Goal: Task Accomplishment & Management: Manage account settings

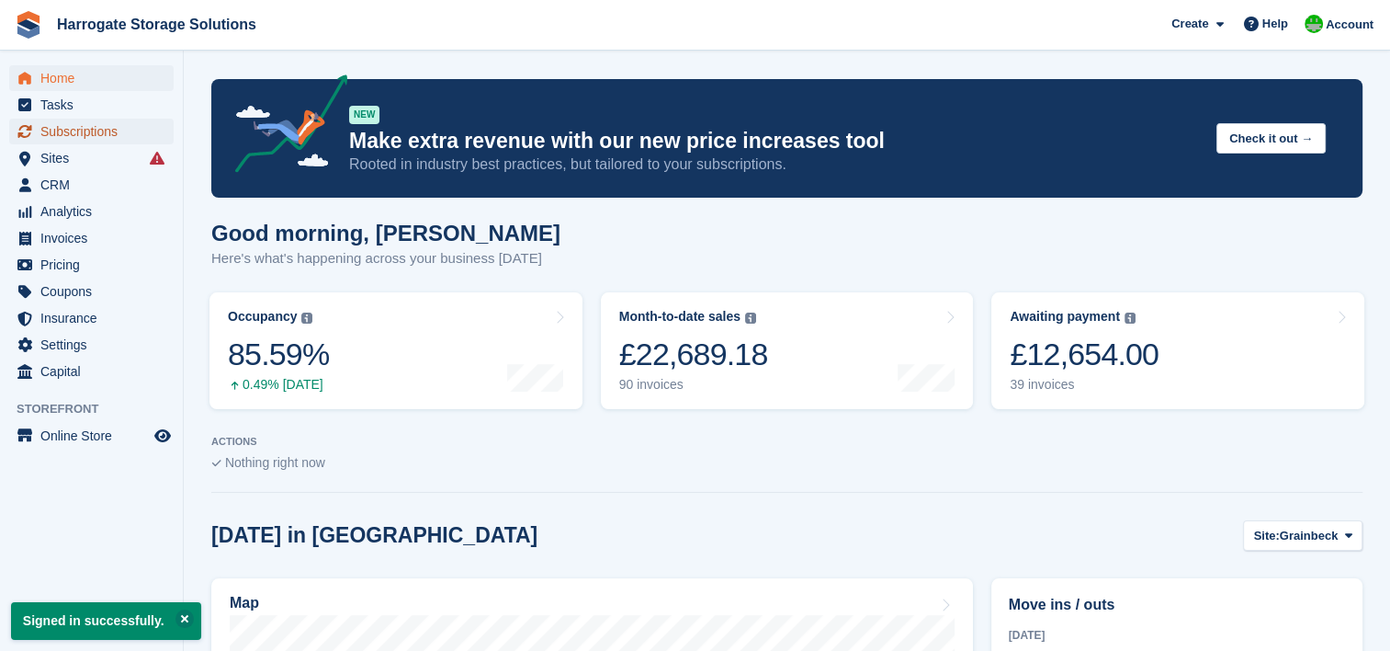
click at [55, 138] on span "Subscriptions" at bounding box center [95, 132] width 110 height 26
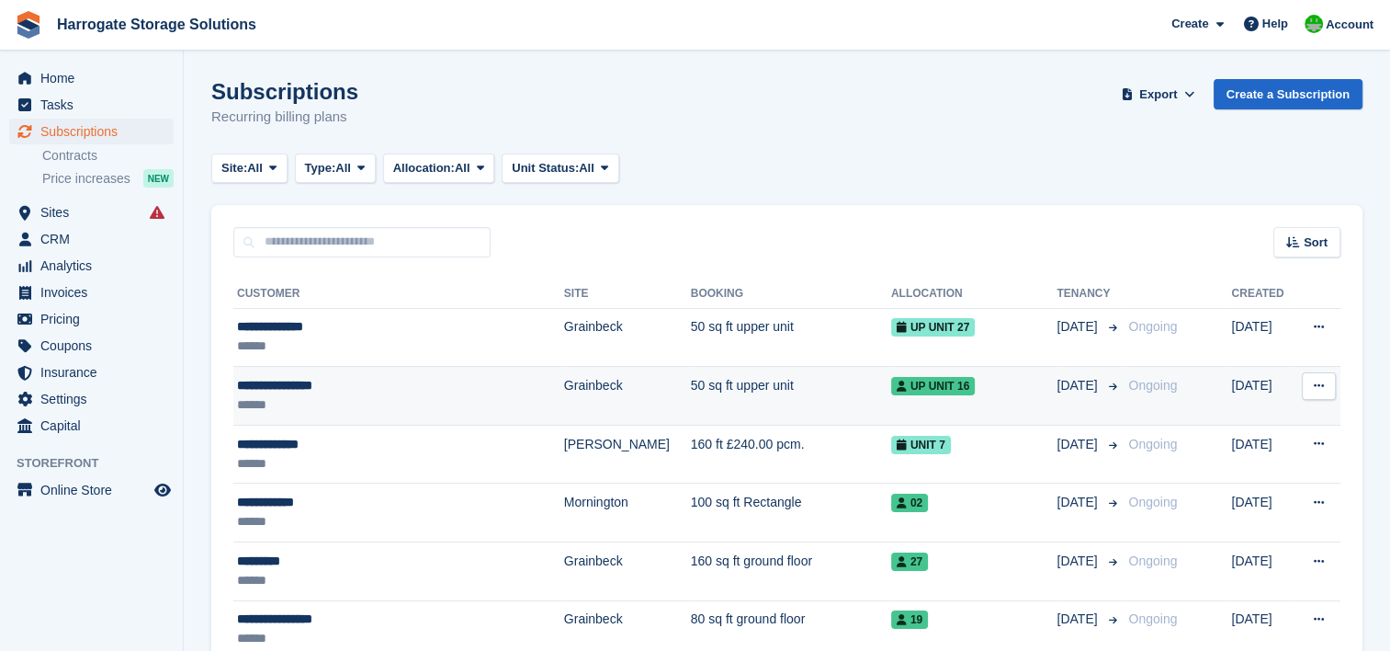
click at [321, 390] on div "**********" at bounding box center [373, 385] width 272 height 19
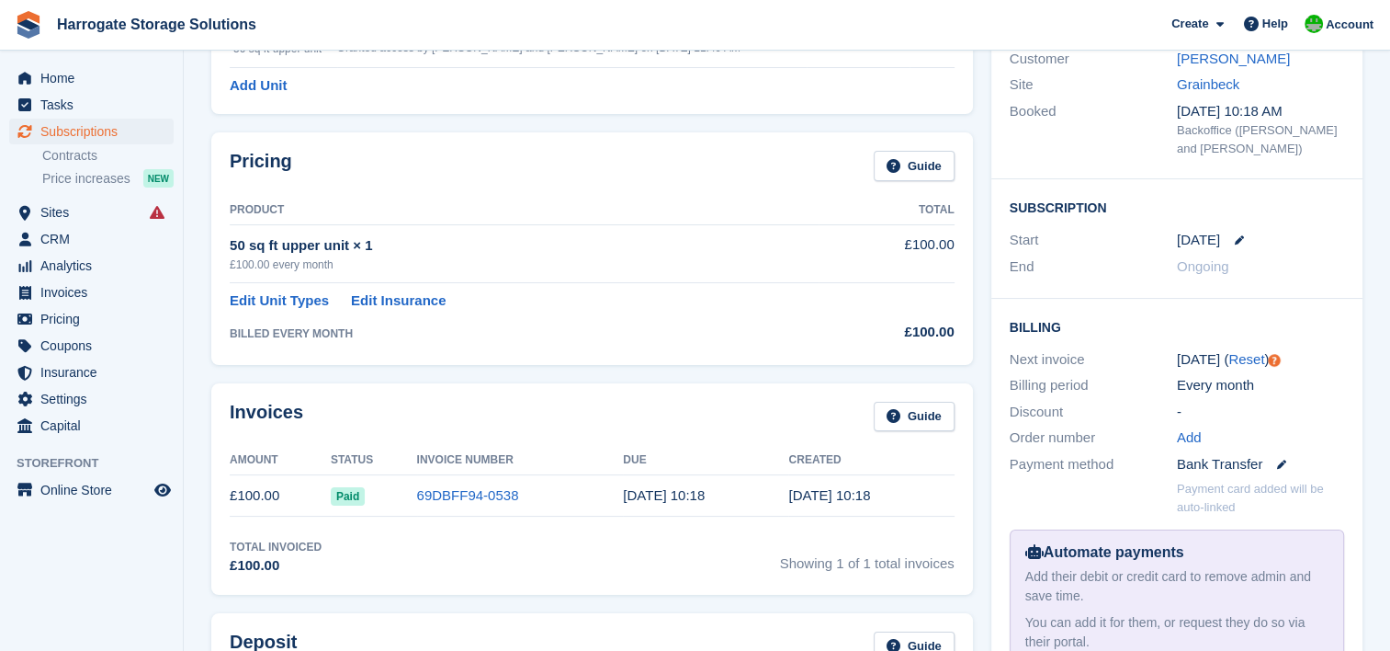
scroll to position [7, 0]
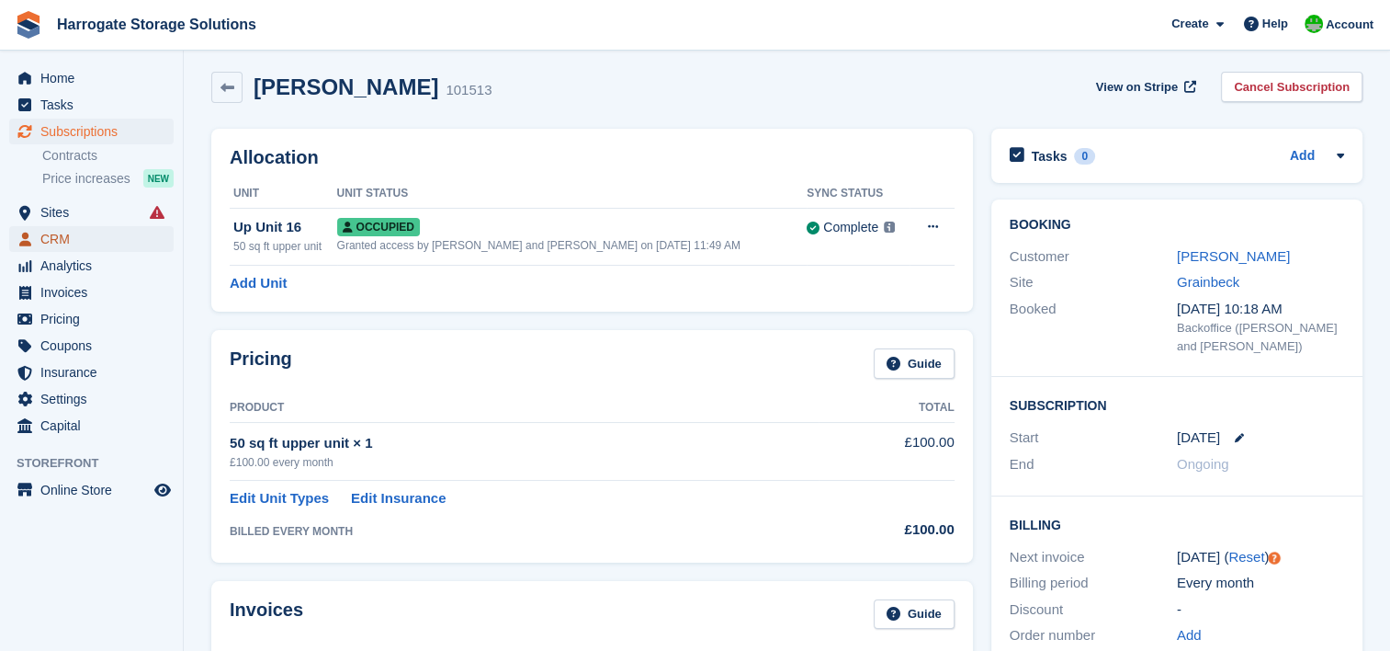
click at [57, 239] on span "CRM" at bounding box center [95, 239] width 110 height 26
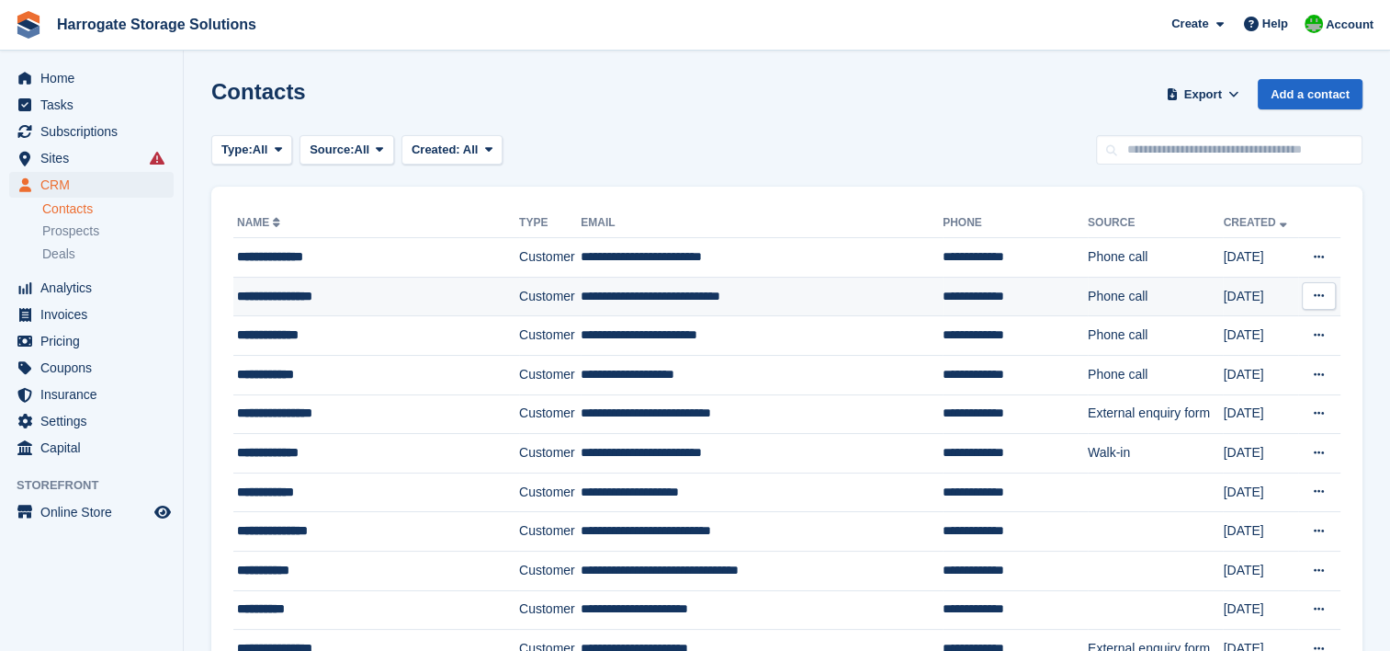
click at [281, 293] on div "**********" at bounding box center [364, 296] width 255 height 19
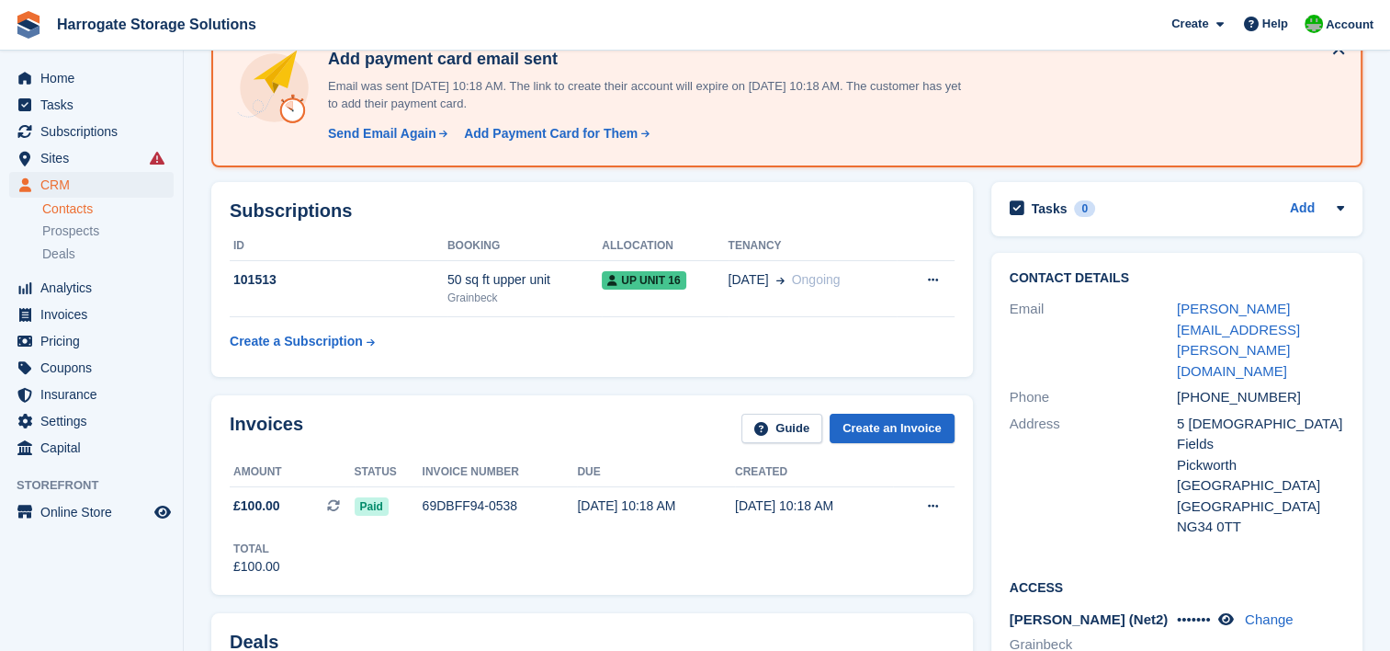
scroll to position [184, 0]
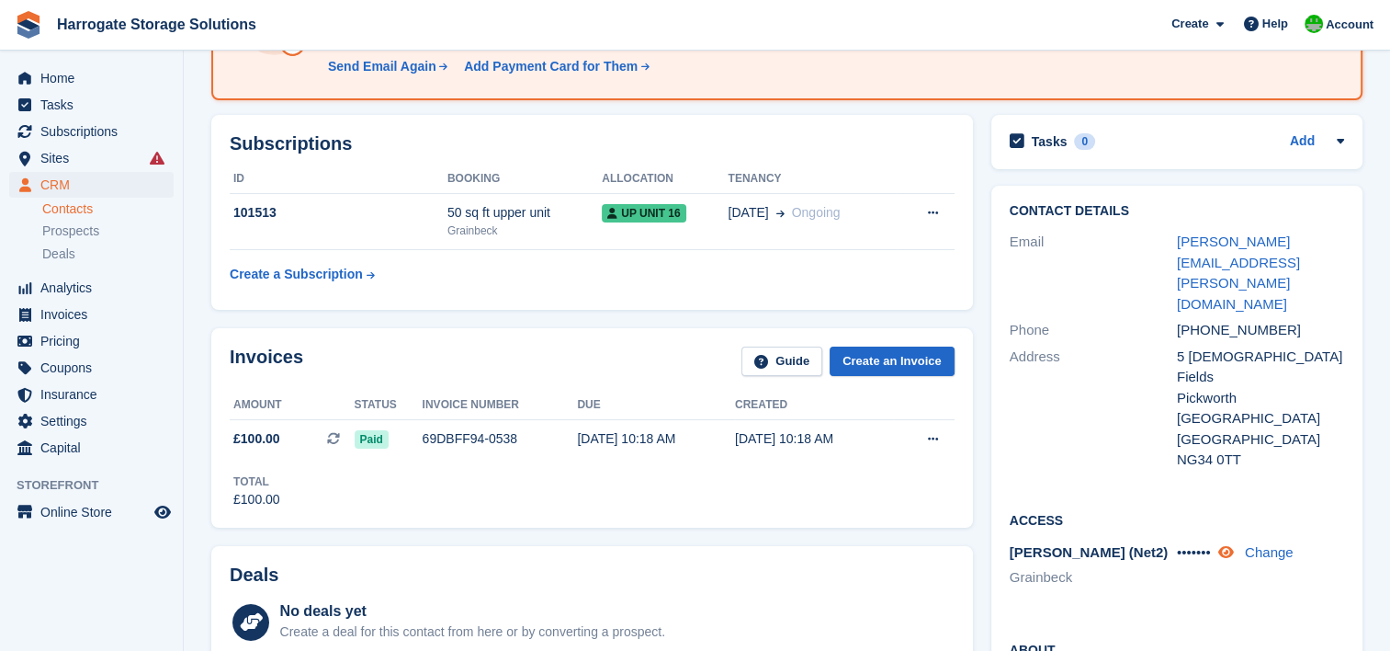
click at [1230, 545] on icon at bounding box center [1226, 552] width 16 height 14
click at [58, 81] on span "Home" at bounding box center [95, 78] width 110 height 26
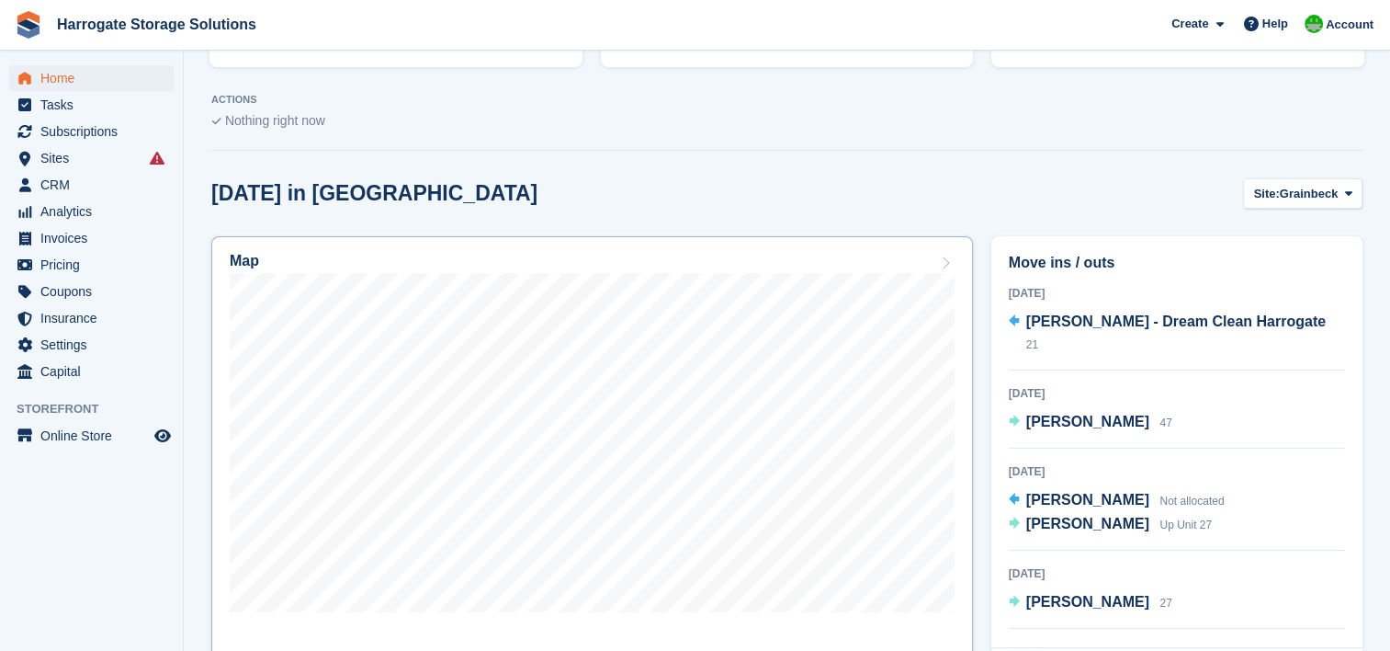
scroll to position [459, 0]
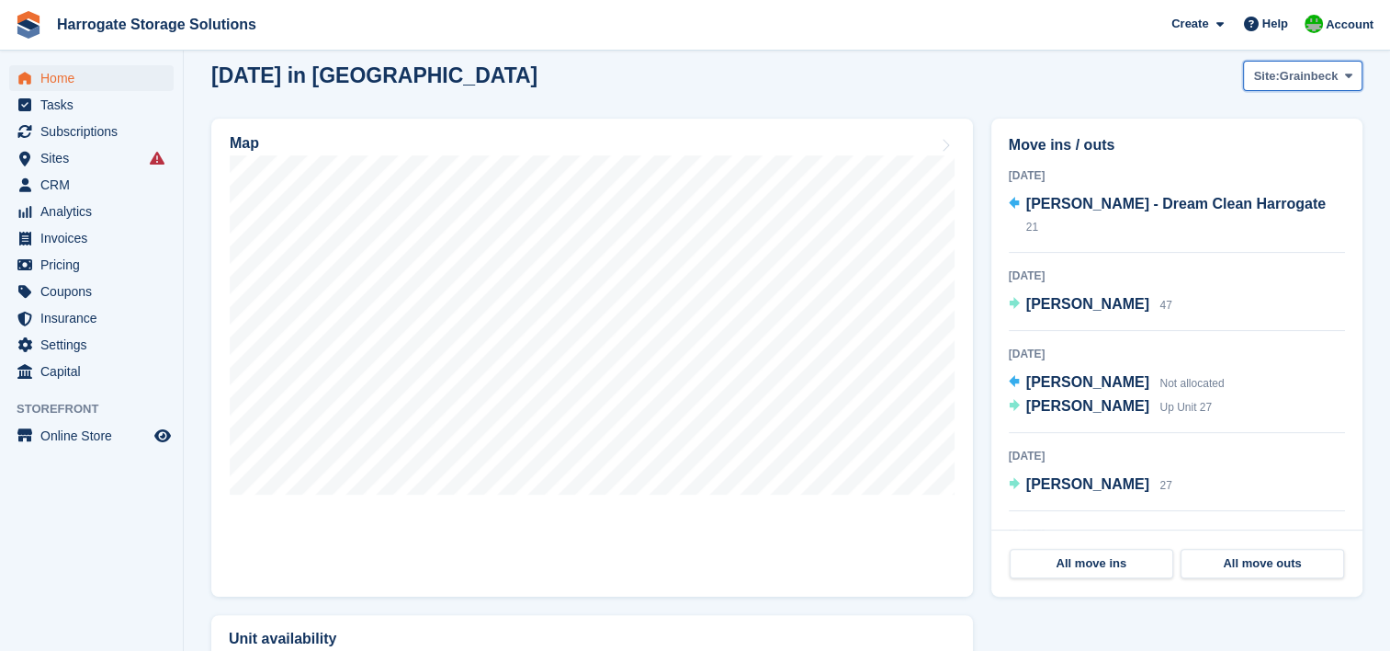
click at [1307, 68] on span "Grainbeck" at bounding box center [1309, 76] width 59 height 18
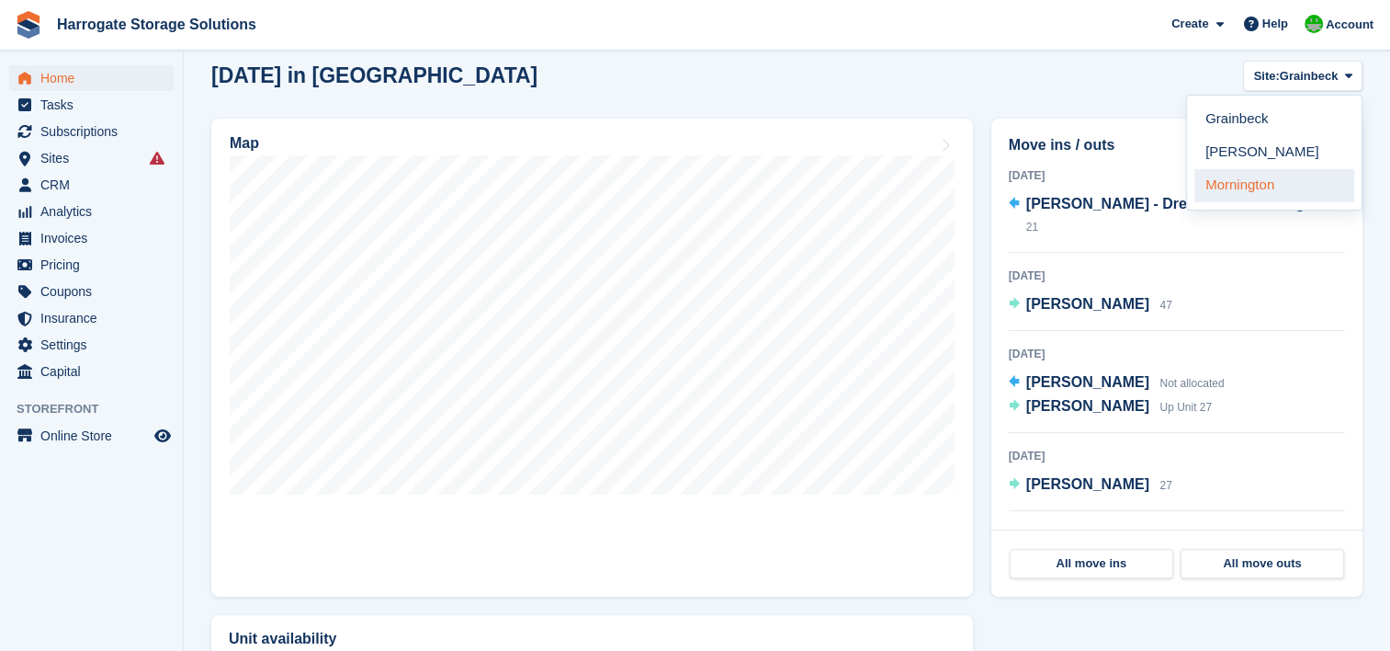
click at [1262, 191] on link "Mornington" at bounding box center [1275, 185] width 160 height 33
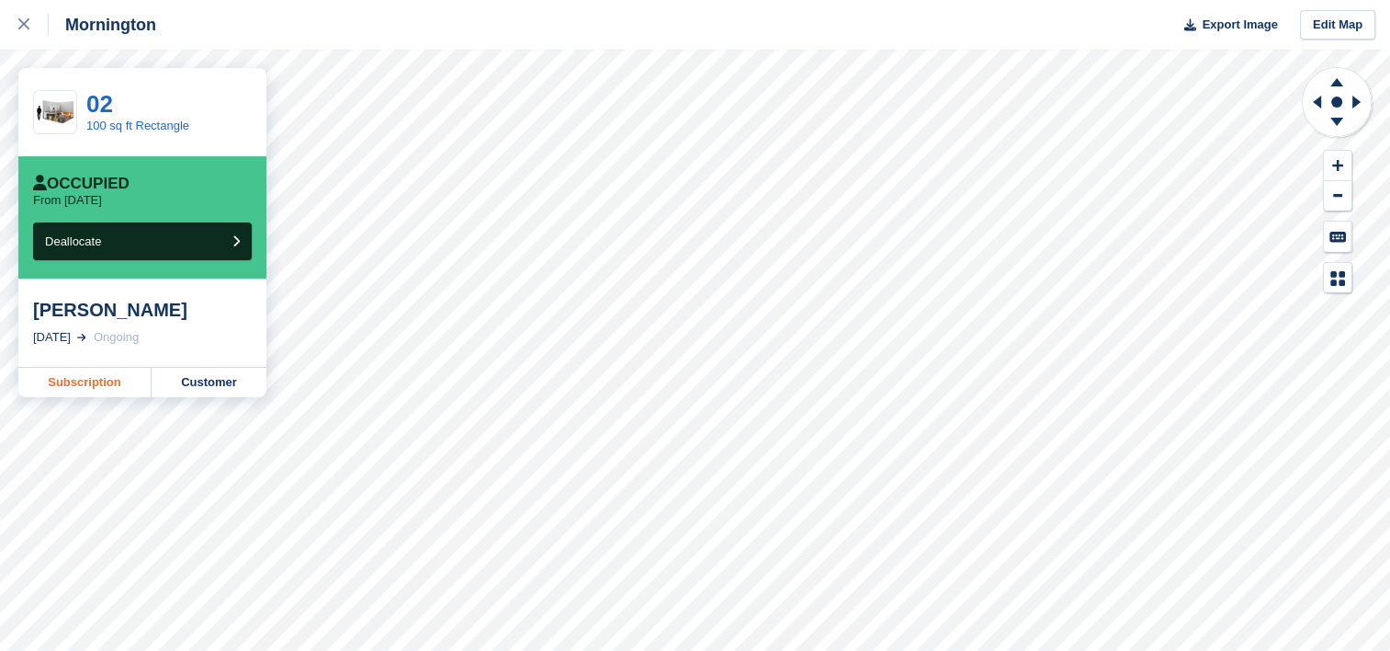
click at [108, 382] on link "Subscription" at bounding box center [84, 382] width 133 height 29
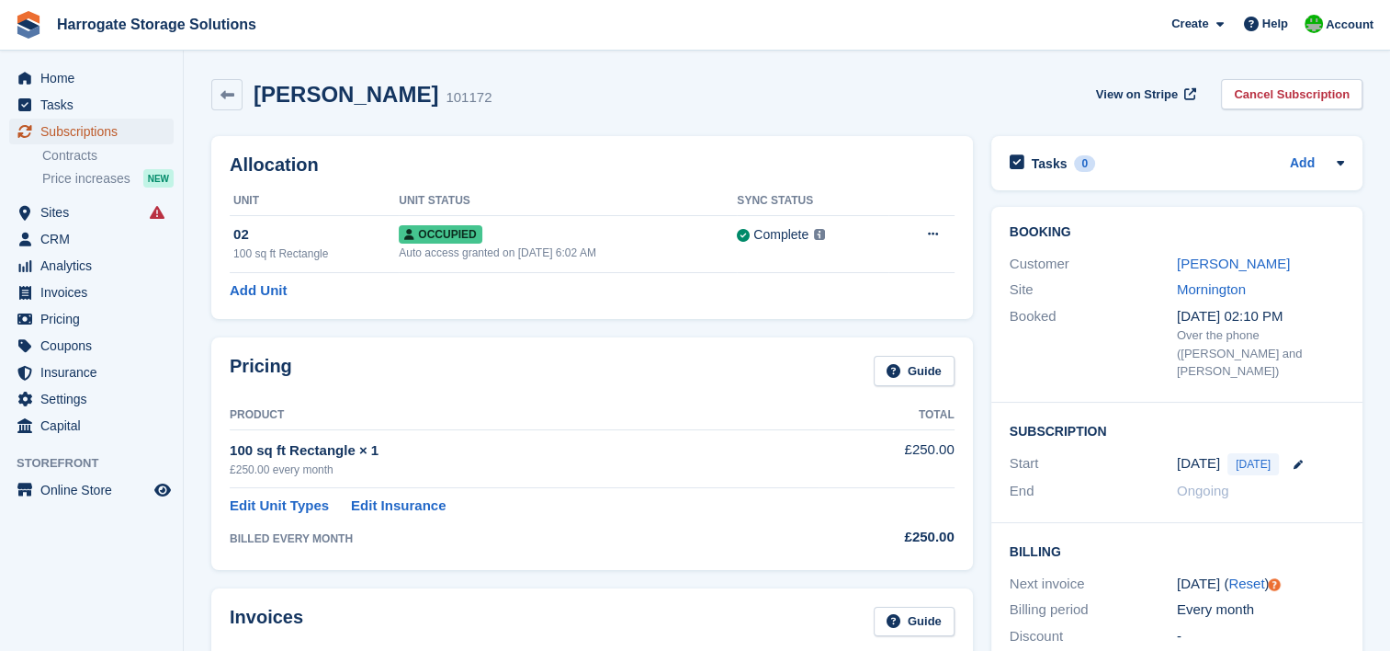
click at [55, 135] on span "Subscriptions" at bounding box center [95, 132] width 110 height 26
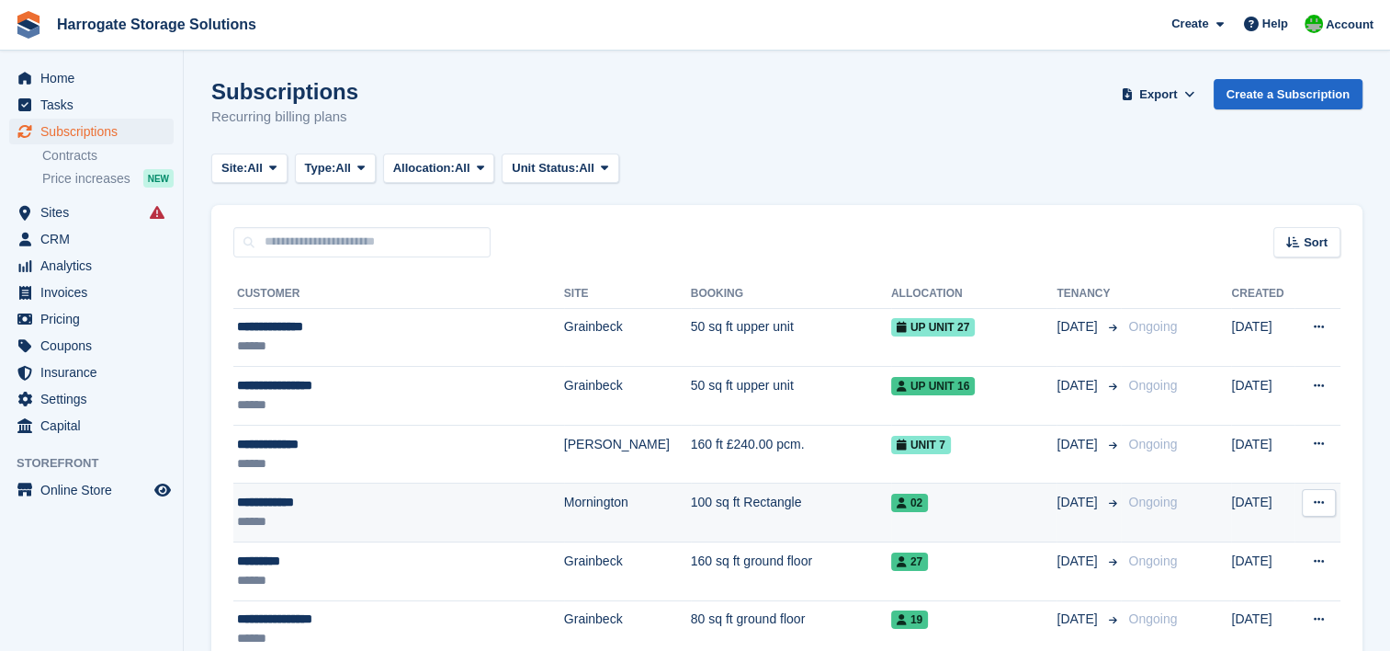
click at [295, 500] on div "**********" at bounding box center [373, 502] width 272 height 19
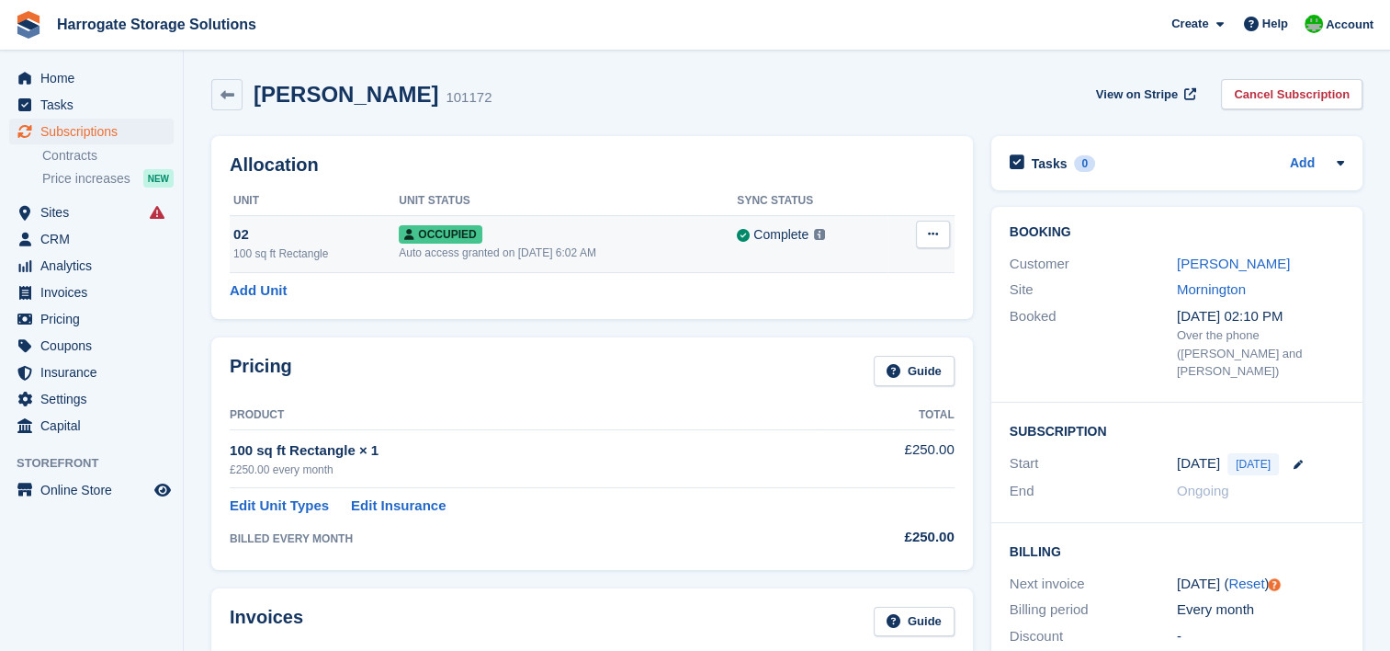
click at [932, 242] on button at bounding box center [933, 235] width 34 height 28
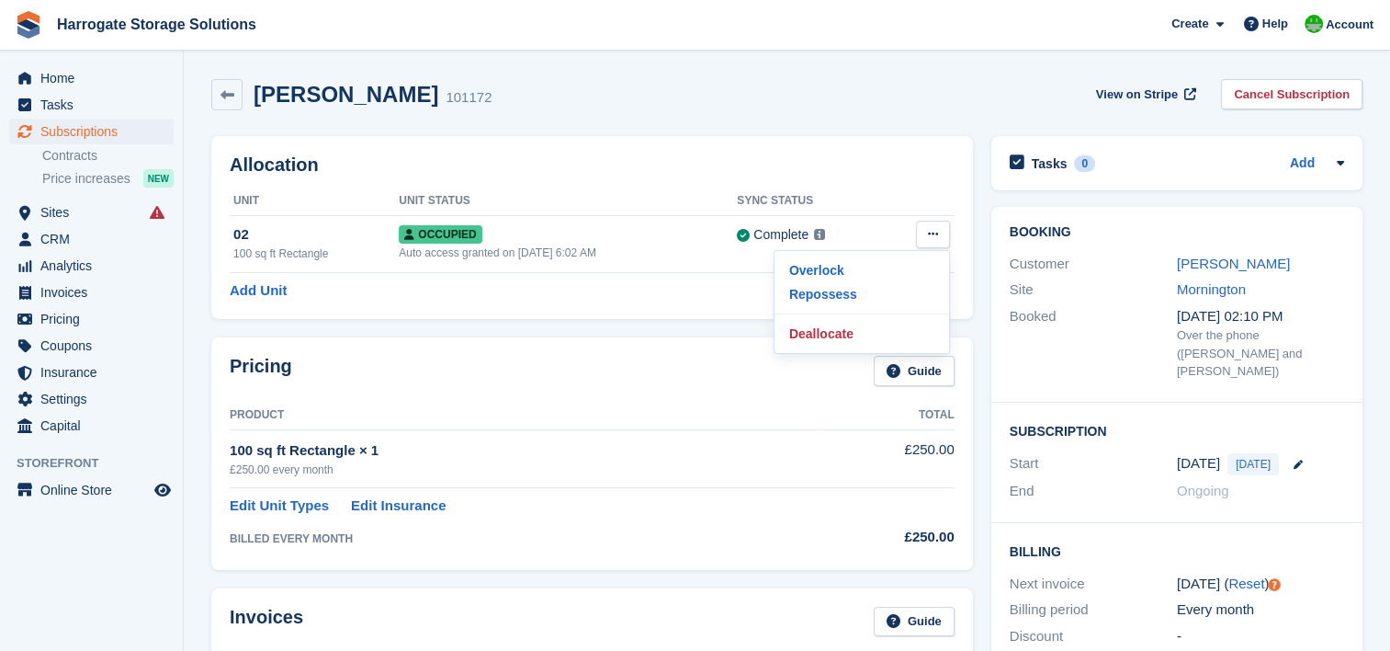
click at [830, 103] on div "David Mayers 101172 View on Stripe Cancel Subscription" at bounding box center [786, 94] width 1151 height 31
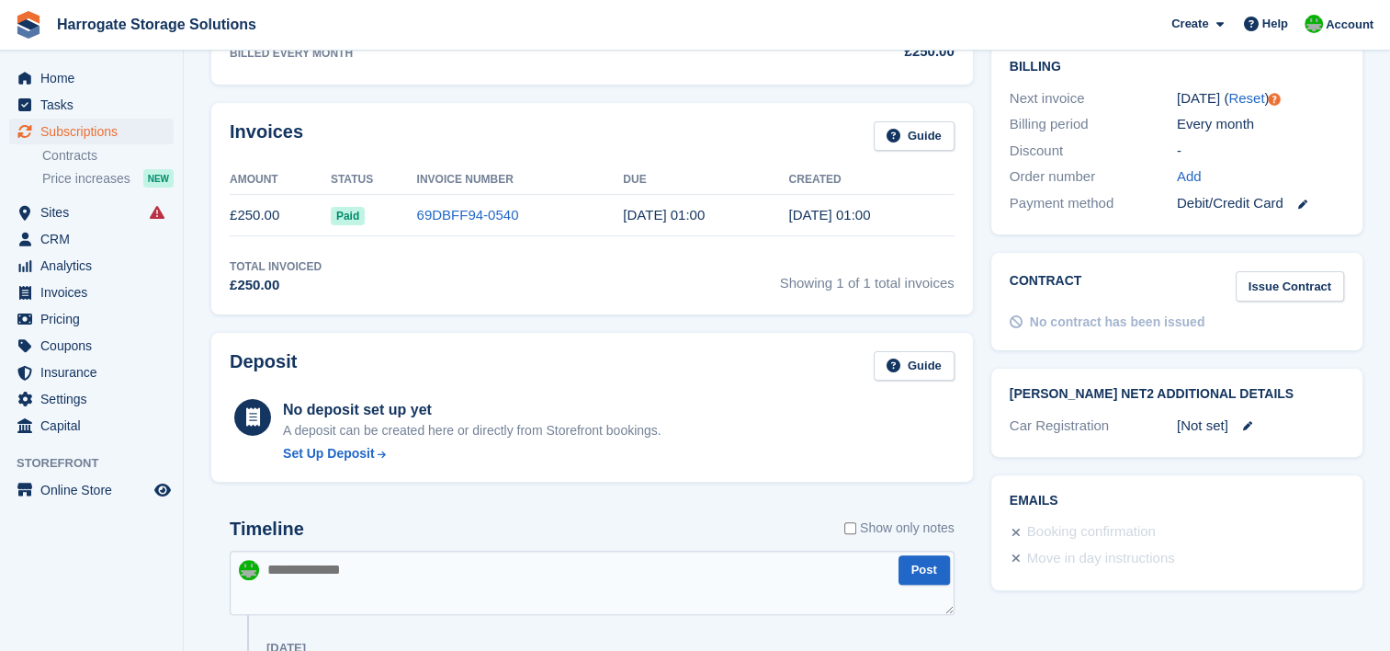
scroll to position [643, 0]
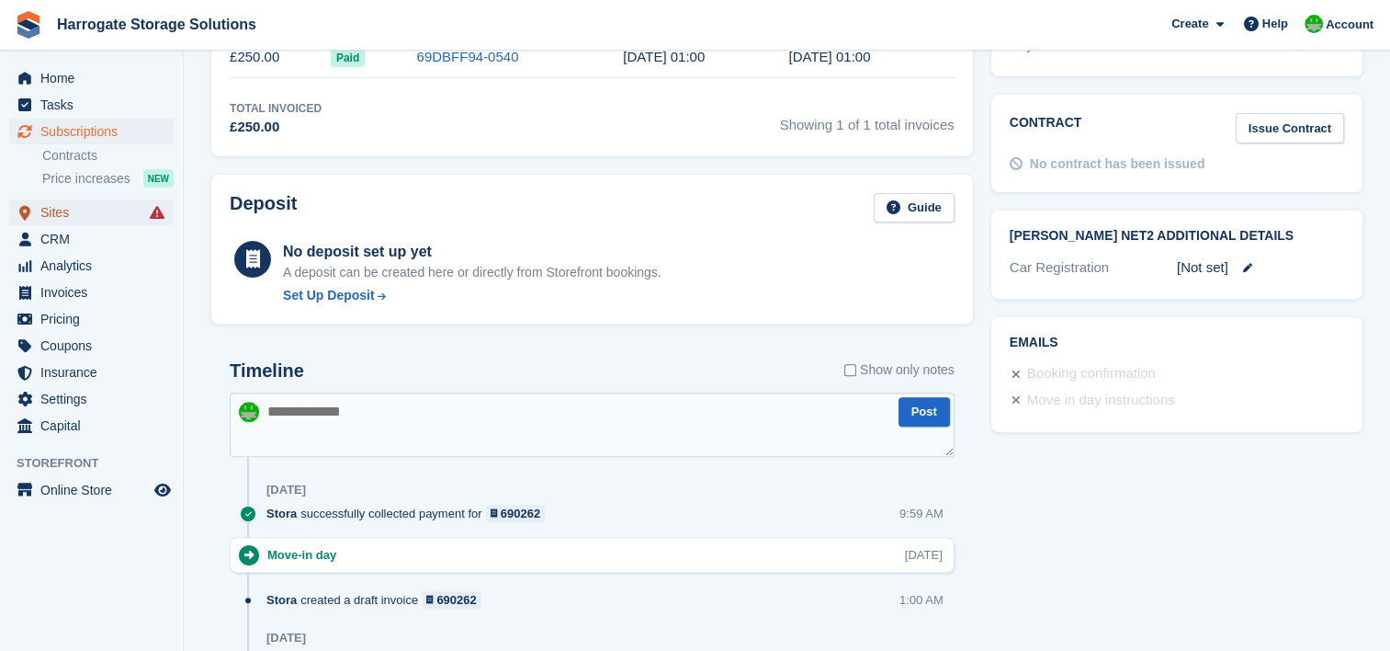
click at [43, 207] on span "Sites" at bounding box center [95, 212] width 110 height 26
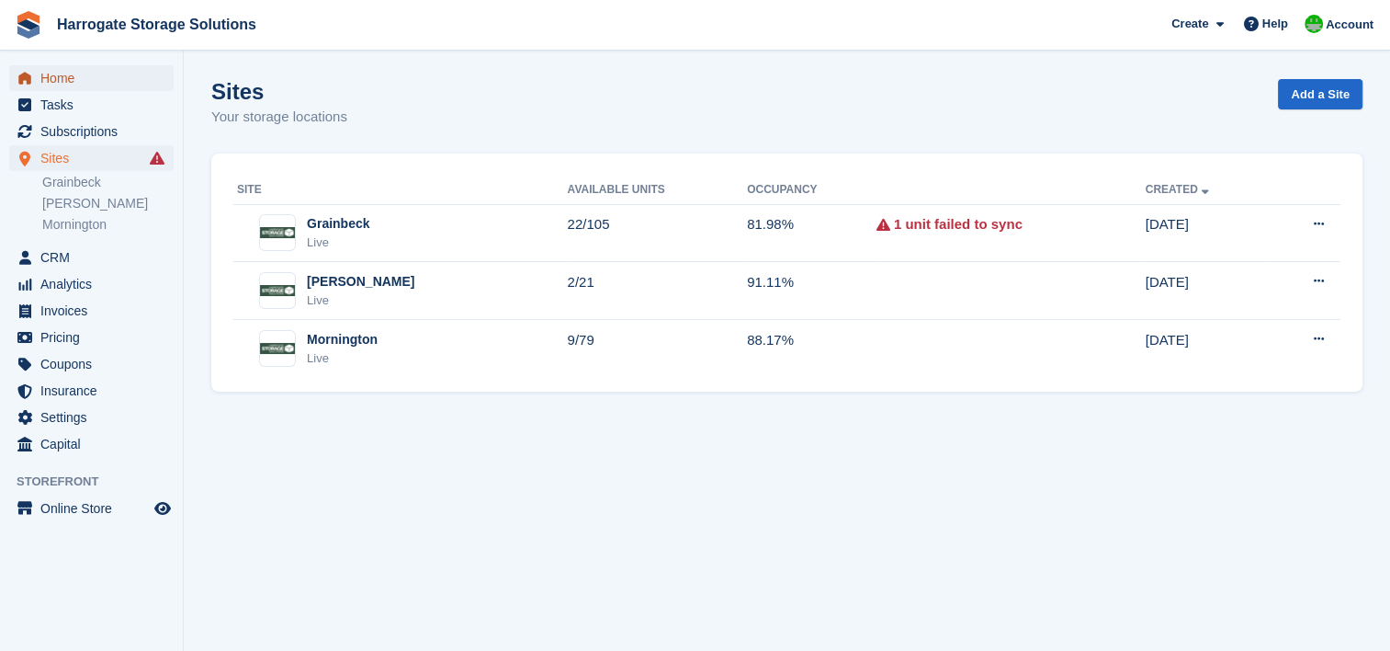
click at [58, 73] on span "Home" at bounding box center [95, 78] width 110 height 26
